Goal: Find specific page/section: Find specific page/section

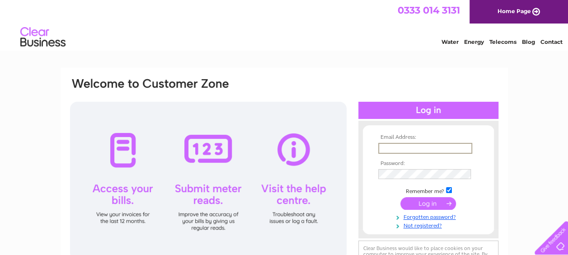
type input "[EMAIL_ADDRESS][DOMAIN_NAME]"
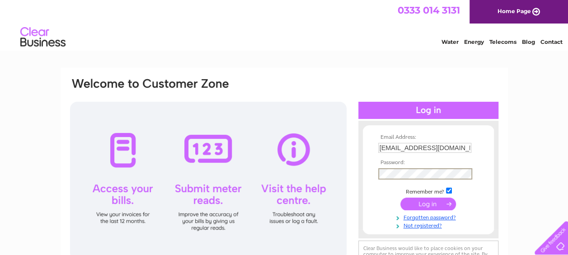
click at [428, 203] on input "submit" at bounding box center [429, 204] width 56 height 13
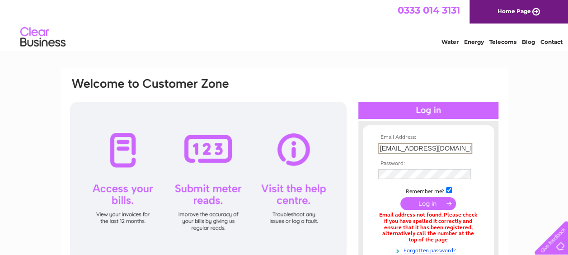
click at [461, 146] on input "[EMAIL_ADDRESS][DOMAIN_NAME]" at bounding box center [425, 148] width 94 height 11
type input "m"
type input "[EMAIL_ADDRESS][DOMAIN_NAME]"
click at [435, 204] on input "submit" at bounding box center [429, 202] width 56 height 13
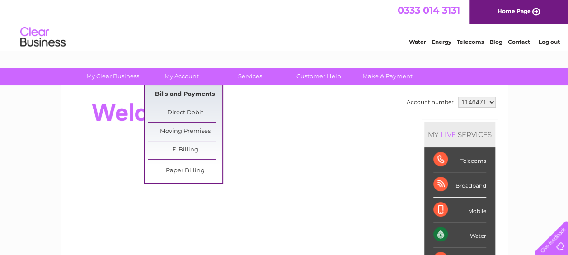
click at [192, 94] on link "Bills and Payments" at bounding box center [185, 94] width 75 height 18
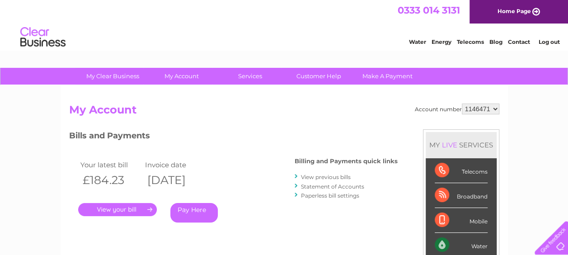
click at [108, 209] on link "." at bounding box center [117, 209] width 79 height 13
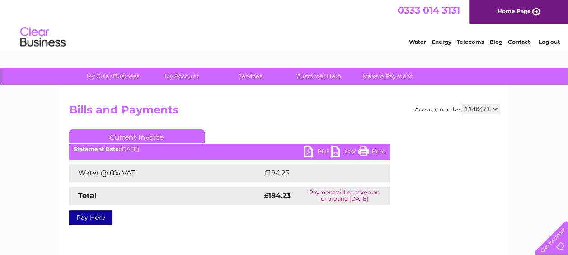
click at [367, 153] on link "Print" at bounding box center [372, 152] width 27 height 13
